Goal: Task Accomplishment & Management: Manage account settings

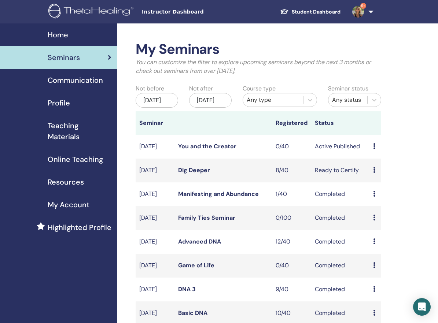
click at [198, 174] on link "Dig Deeper" at bounding box center [194, 170] width 32 height 8
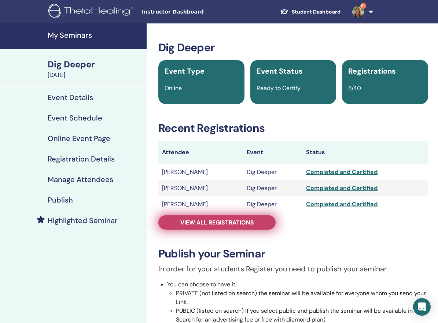
click at [224, 221] on span "View all registrations" at bounding box center [217, 223] width 74 height 8
